Goal: Information Seeking & Learning: Learn about a topic

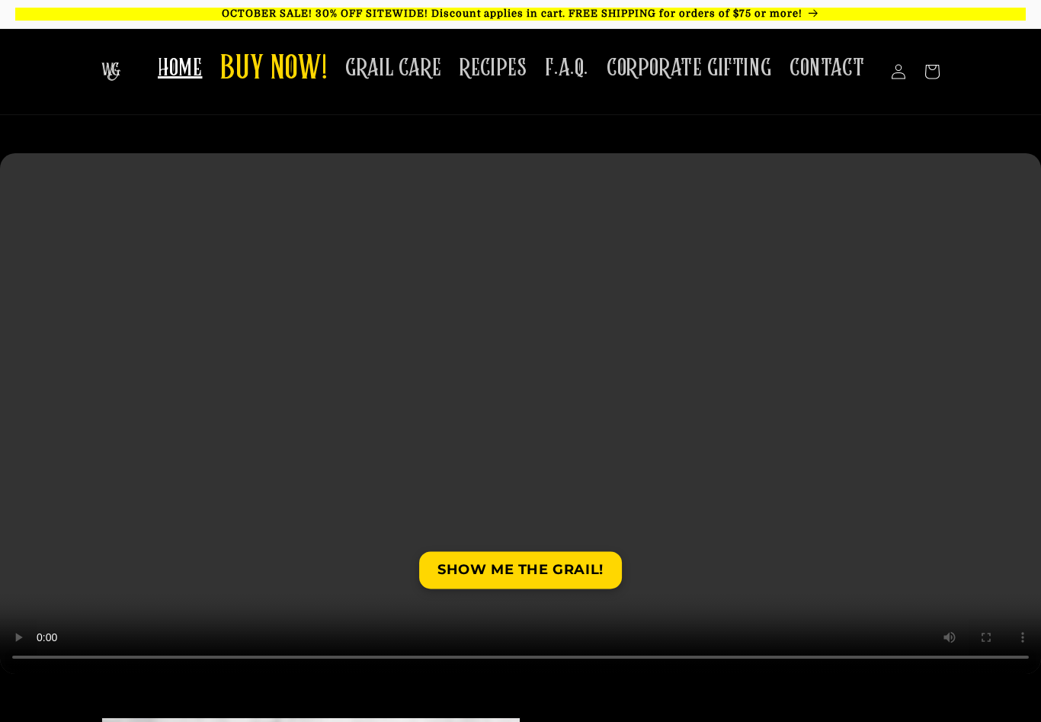
click at [581, 75] on span "F.A.Q." at bounding box center [566, 68] width 43 height 30
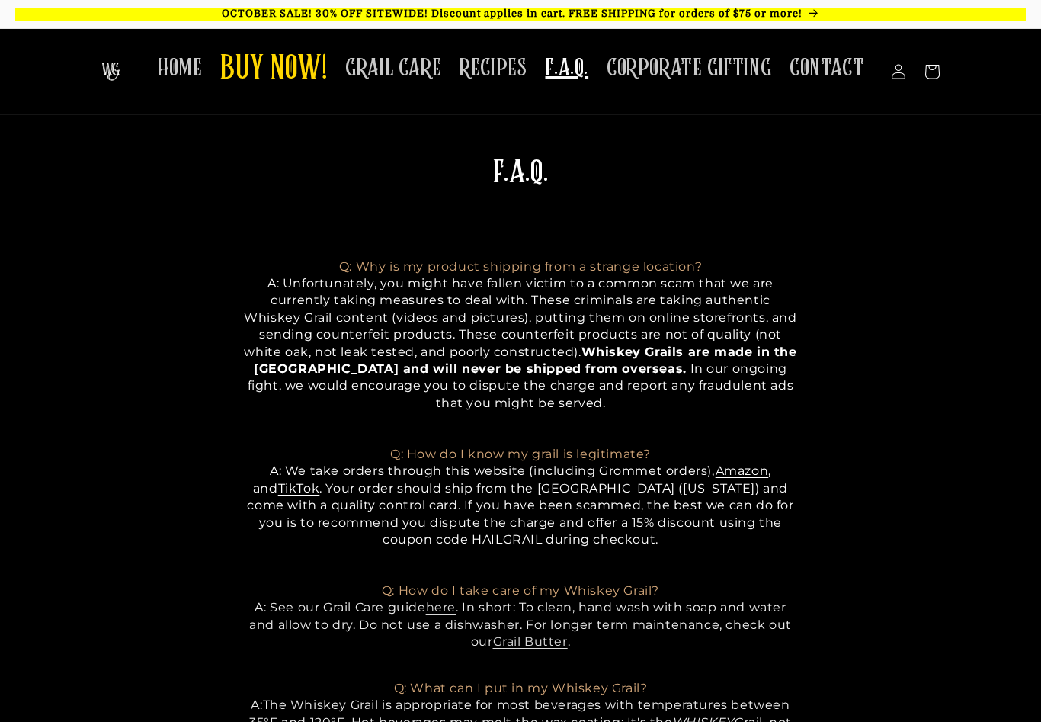
click at [301, 72] on span "BUY NOW!" at bounding box center [273, 70] width 107 height 42
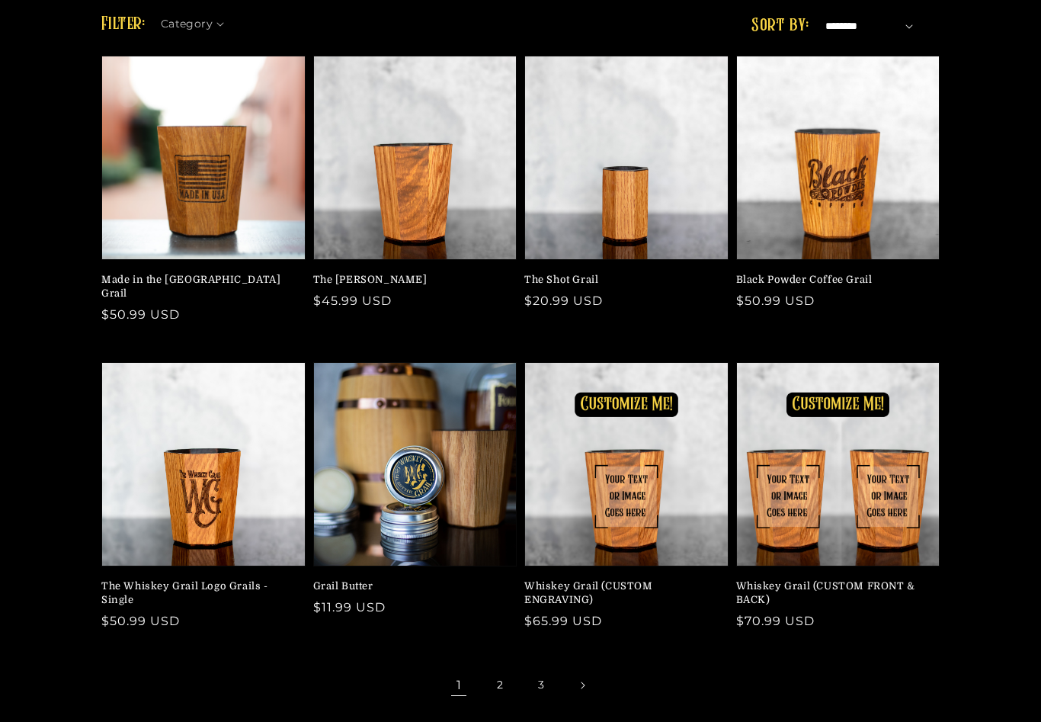
scroll to position [127, 0]
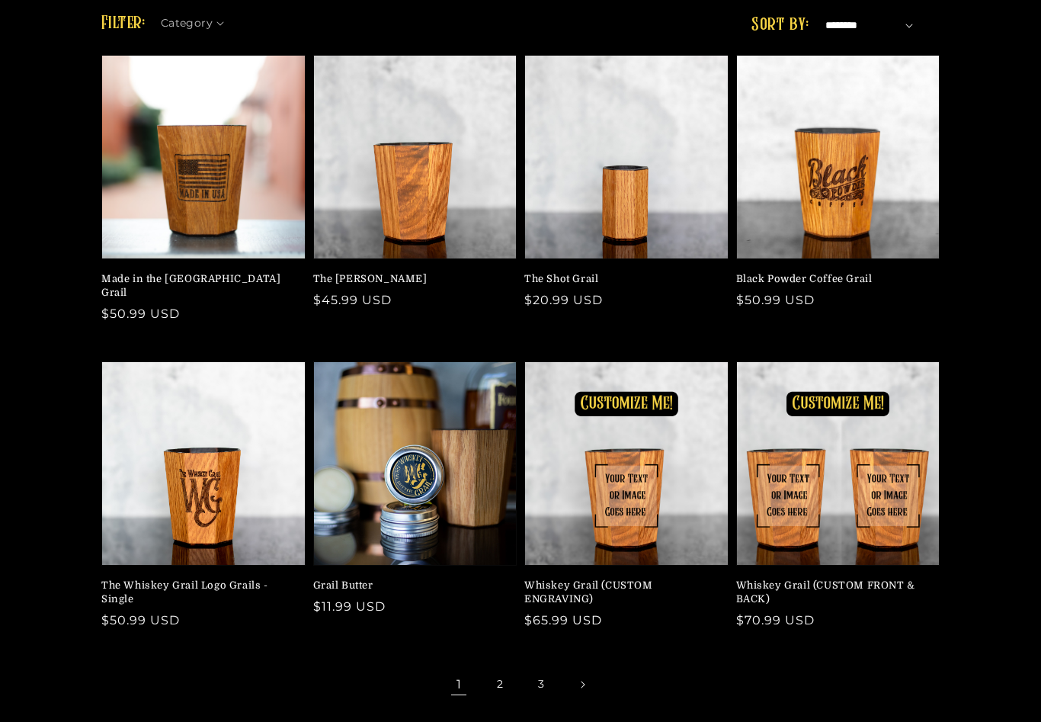
click at [501, 677] on link "2" at bounding box center [500, 685] width 34 height 34
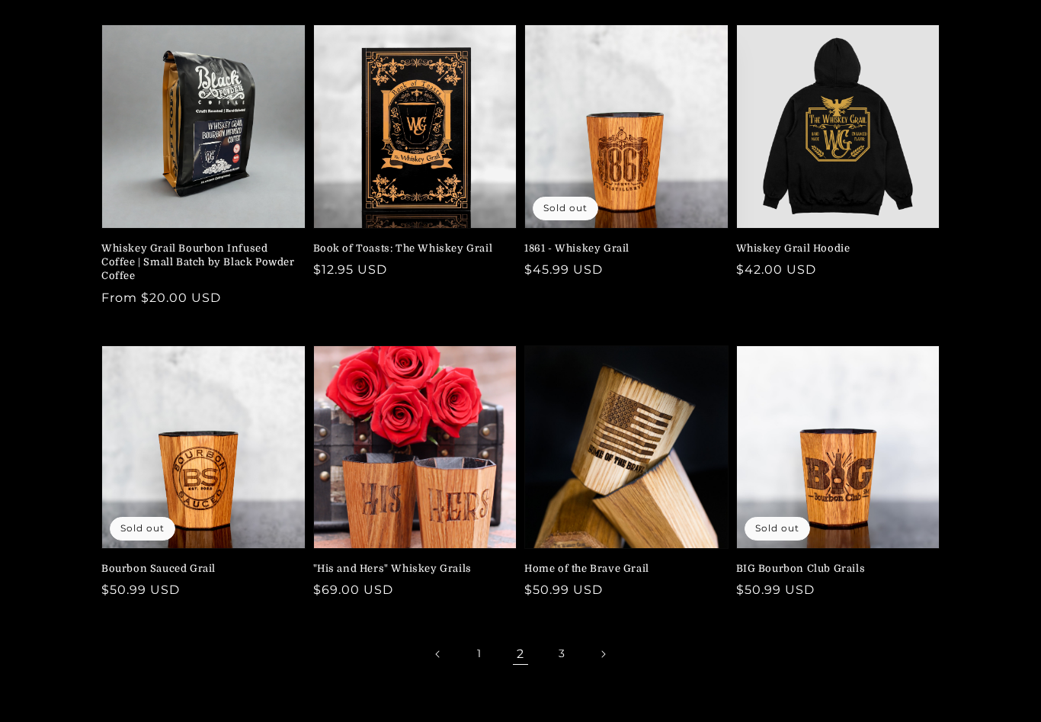
scroll to position [159, 0]
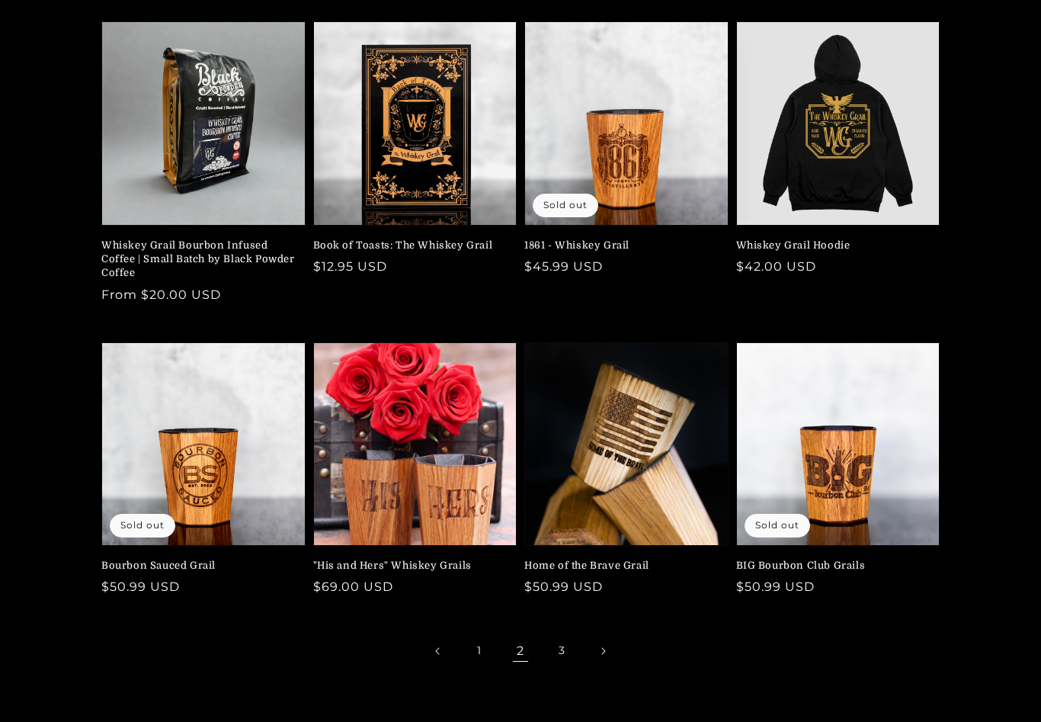
click at [634, 573] on link "Home of the Brave Grail" at bounding box center [621, 566] width 195 height 14
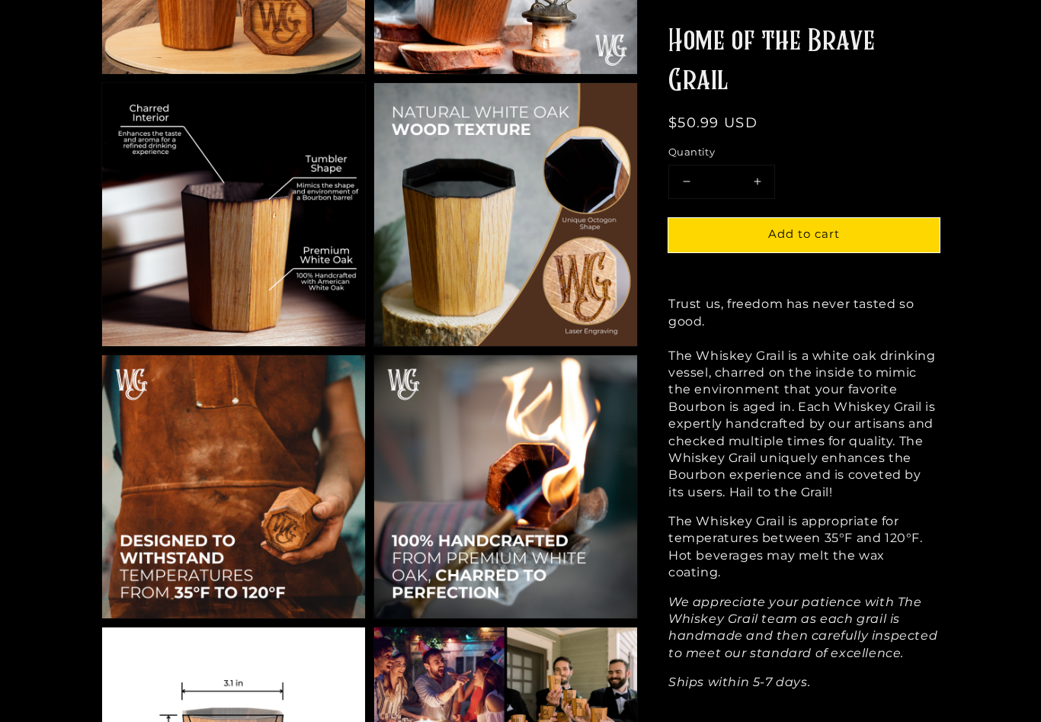
scroll to position [887, 0]
click at [911, 550] on span "The Whiskey Grail is appropriate for temperatures between 35°F and 120°F. Hot b…" at bounding box center [795, 547] width 255 height 66
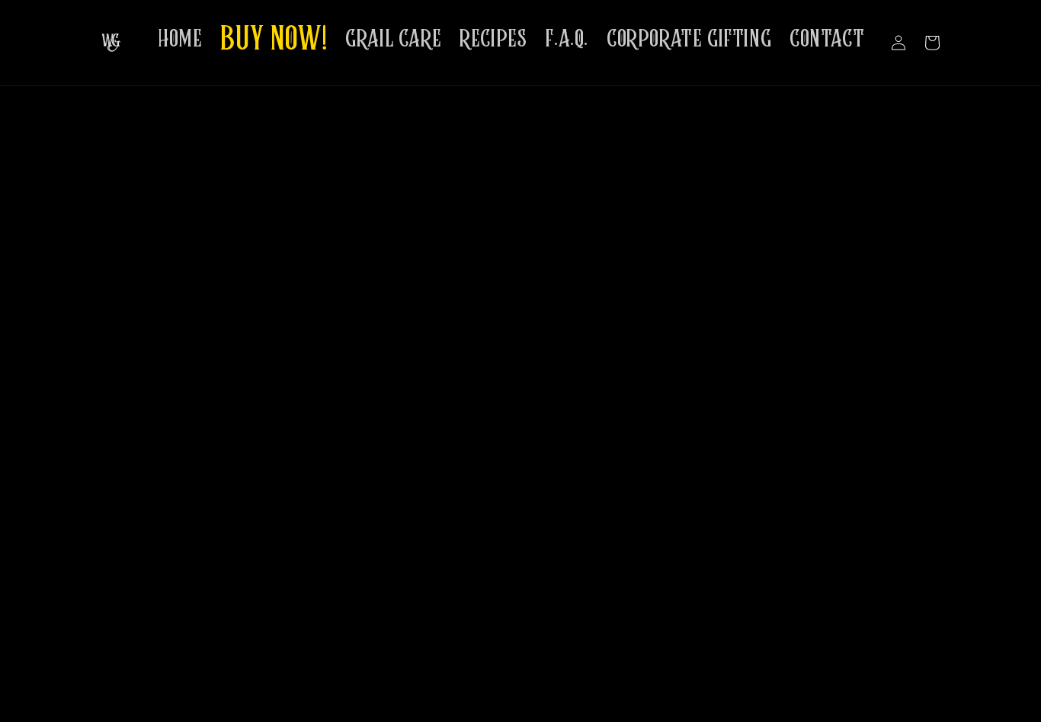
scroll to position [1764, 0]
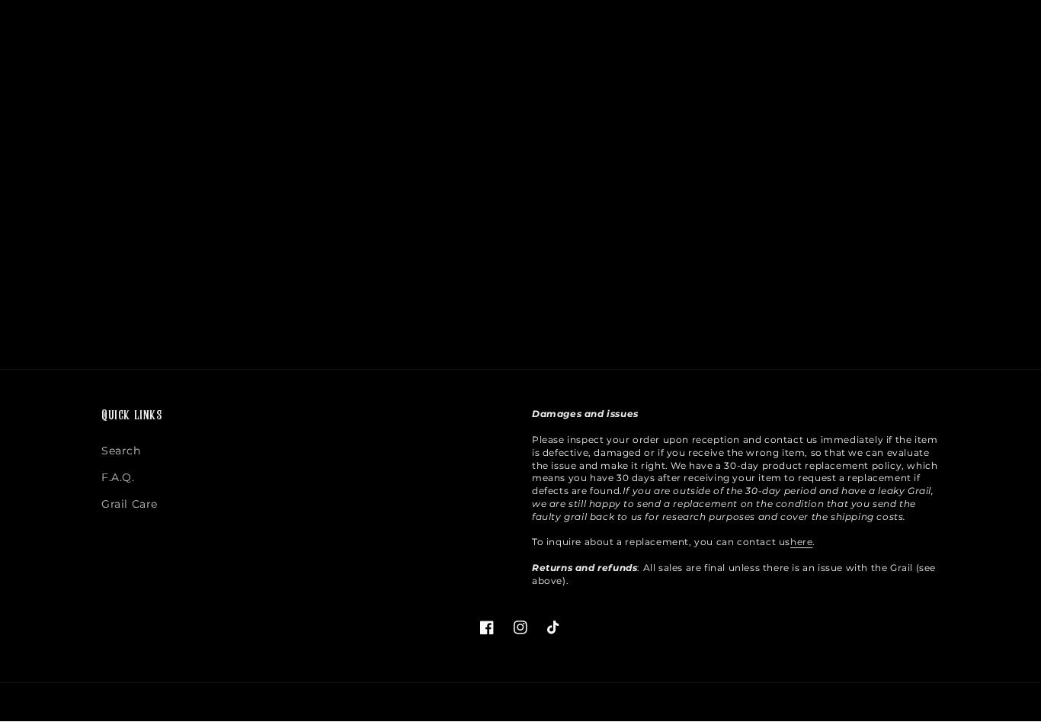
scroll to position [2934, 0]
click at [126, 481] on link "F.A.Q." at bounding box center [118, 477] width 34 height 27
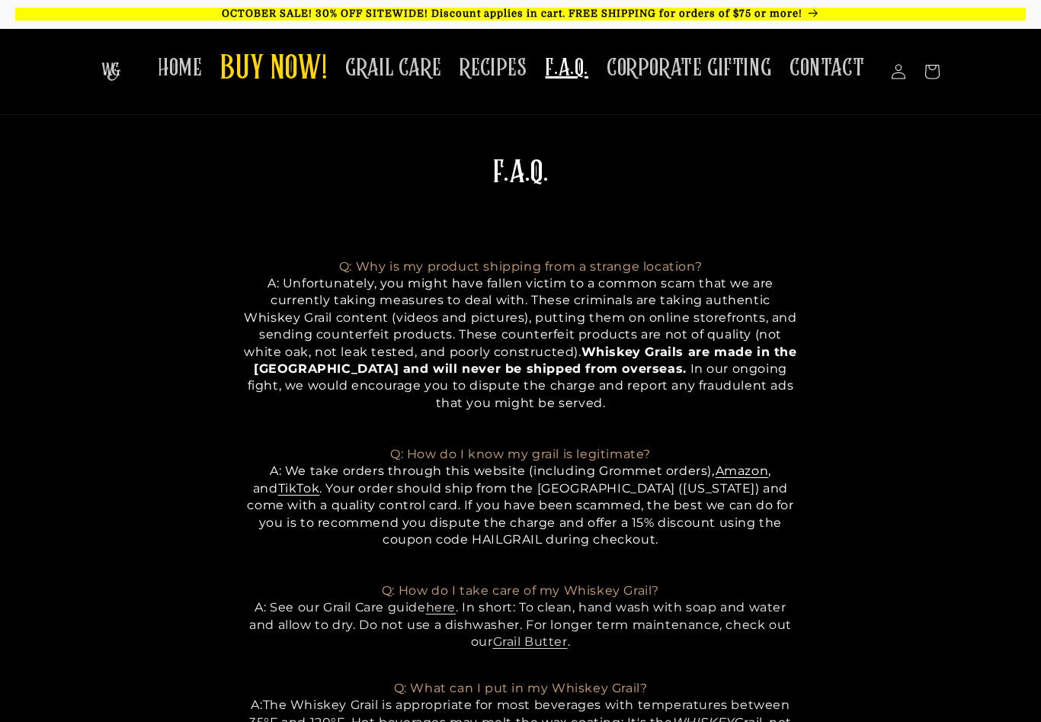
click at [828, 60] on span "CONTACT" at bounding box center [827, 68] width 75 height 30
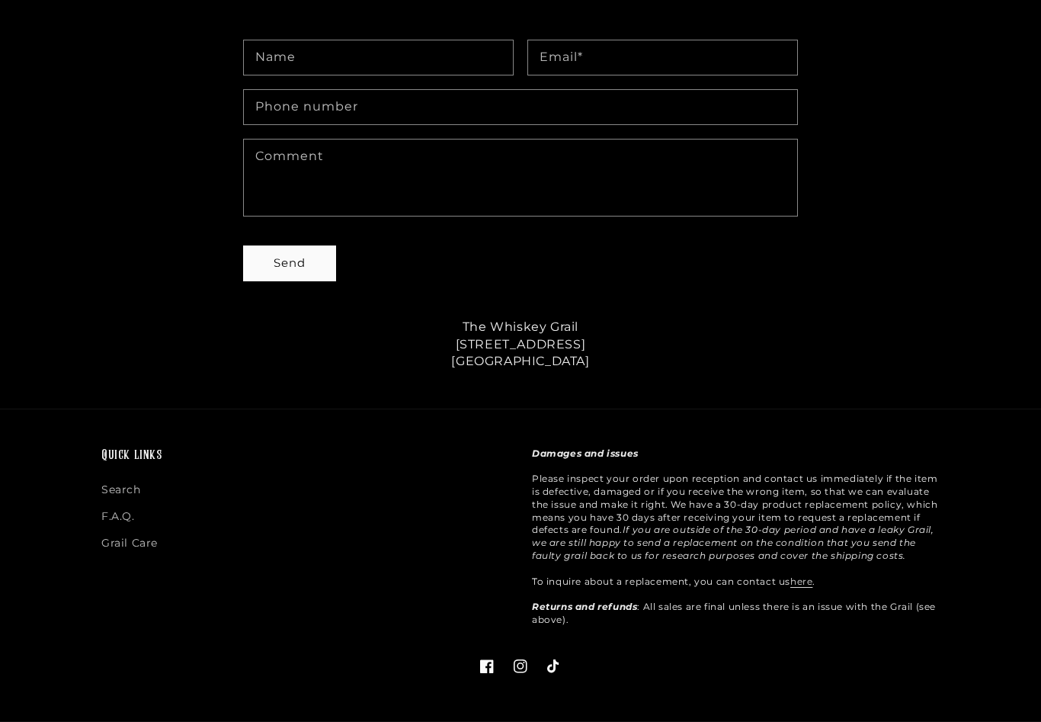
scroll to position [617, 0]
